Goal: Task Accomplishment & Management: Manage account settings

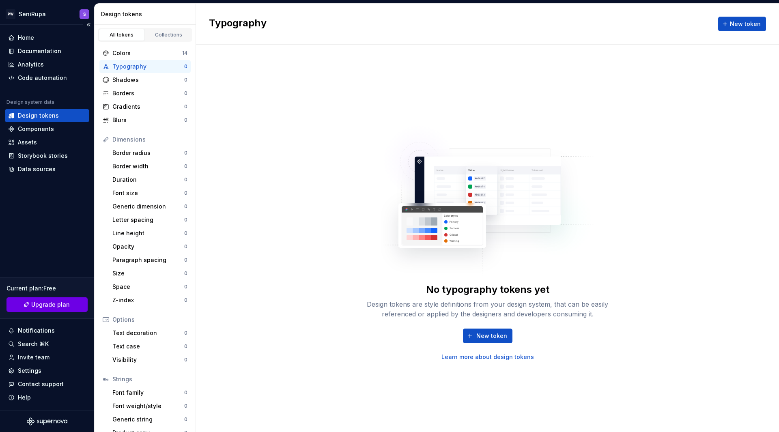
click at [67, 300] on link "Upgrade plan" at bounding box center [46, 304] width 81 height 15
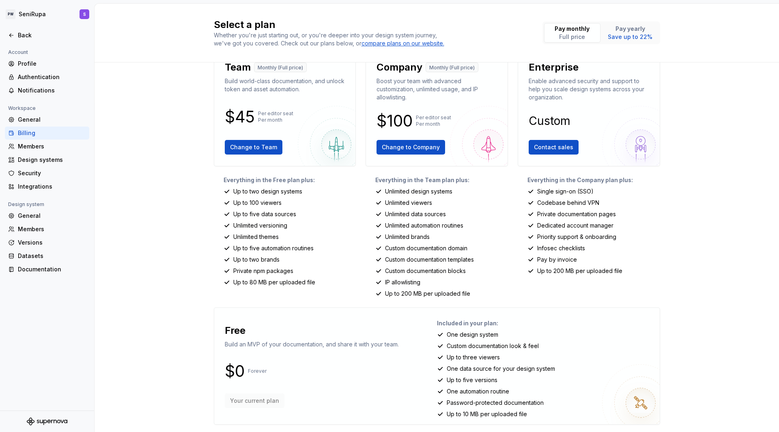
scroll to position [29, 0]
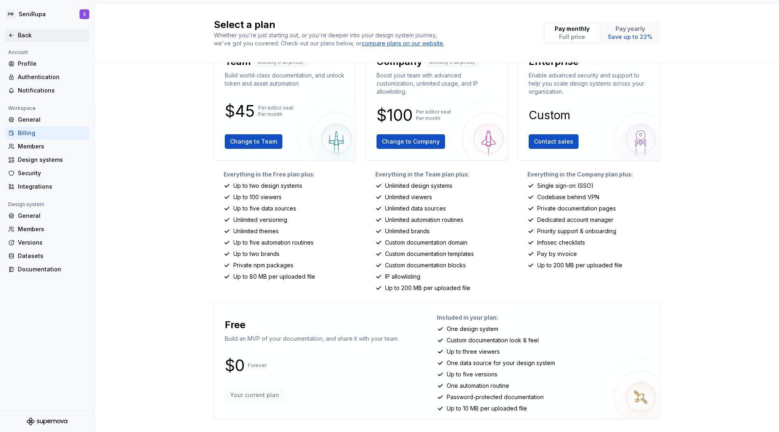
click at [21, 34] on div "Back" at bounding box center [52, 35] width 68 height 8
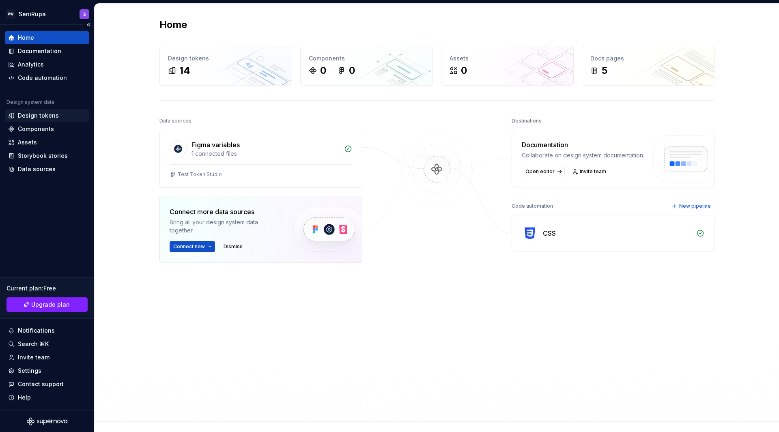
click at [47, 112] on div "Design tokens" at bounding box center [38, 116] width 41 height 8
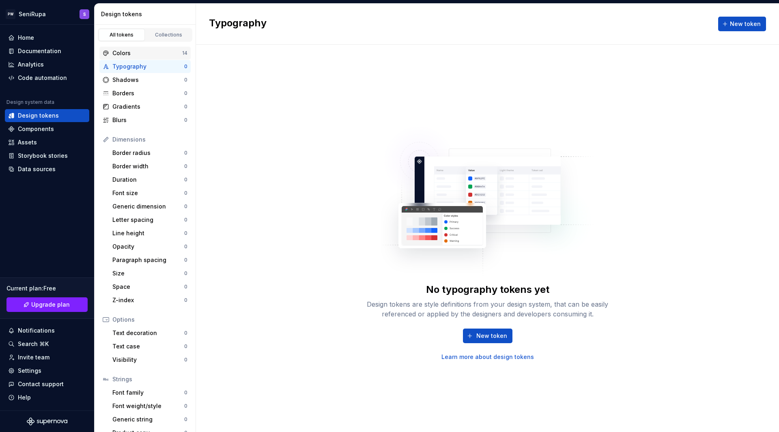
click at [142, 48] on div "Colors 14" at bounding box center [144, 53] width 91 height 13
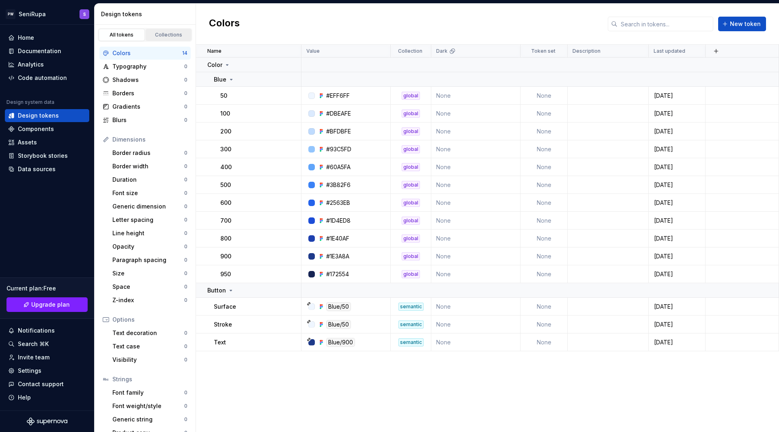
click at [161, 34] on div "Collections" at bounding box center [168, 35] width 41 height 6
